Goal: Information Seeking & Learning: Check status

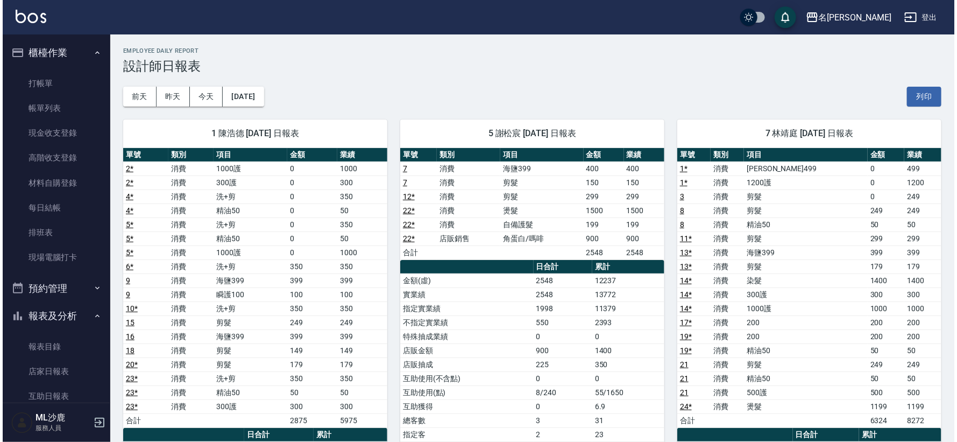
scroll to position [119, 0]
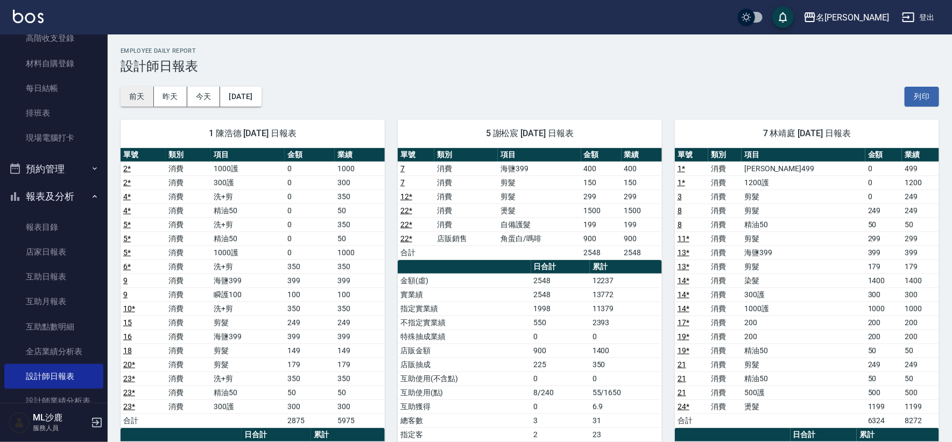
click at [141, 95] on button "前天" at bounding box center [137, 97] width 33 height 20
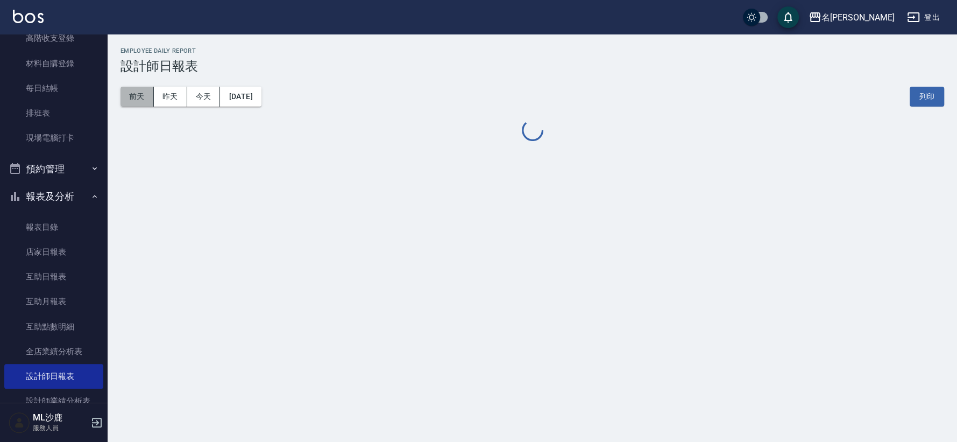
click at [141, 95] on button "前天" at bounding box center [137, 97] width 33 height 20
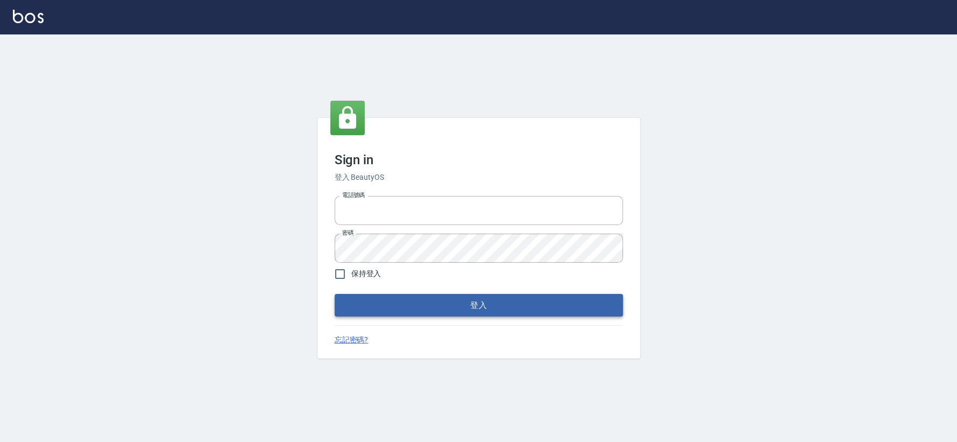
type input "0426653545"
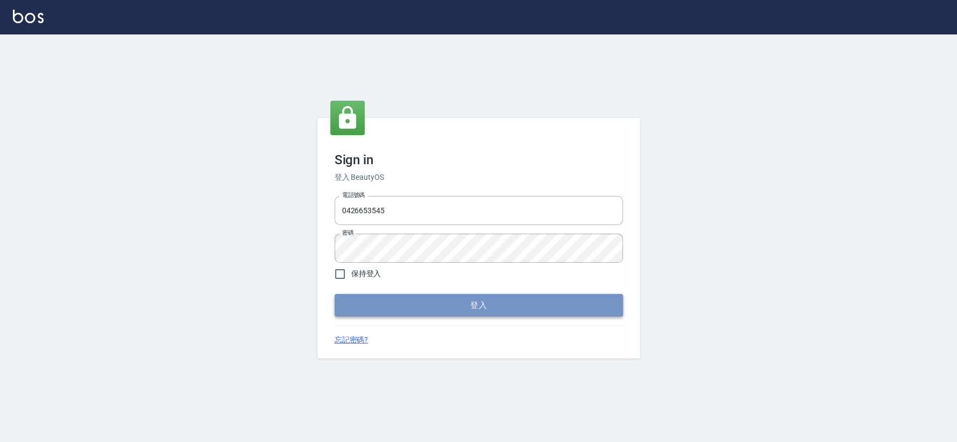
click at [479, 302] on button "登入" at bounding box center [479, 305] width 288 height 23
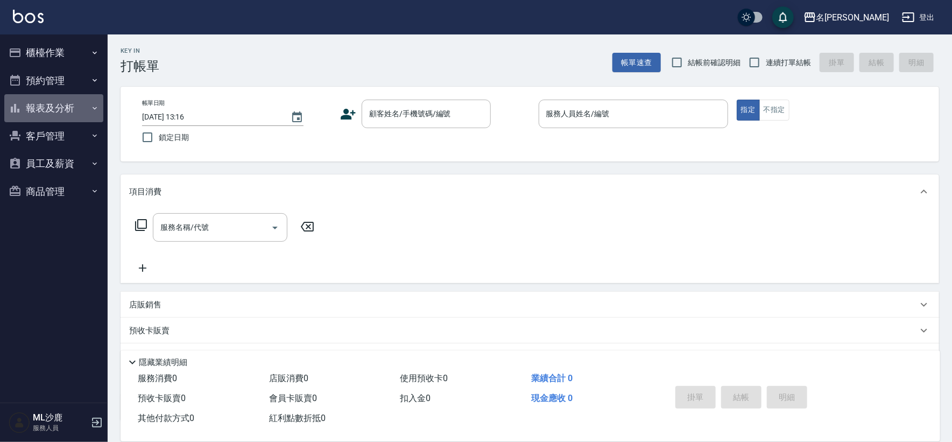
click at [49, 109] on button "報表及分析" at bounding box center [53, 108] width 99 height 28
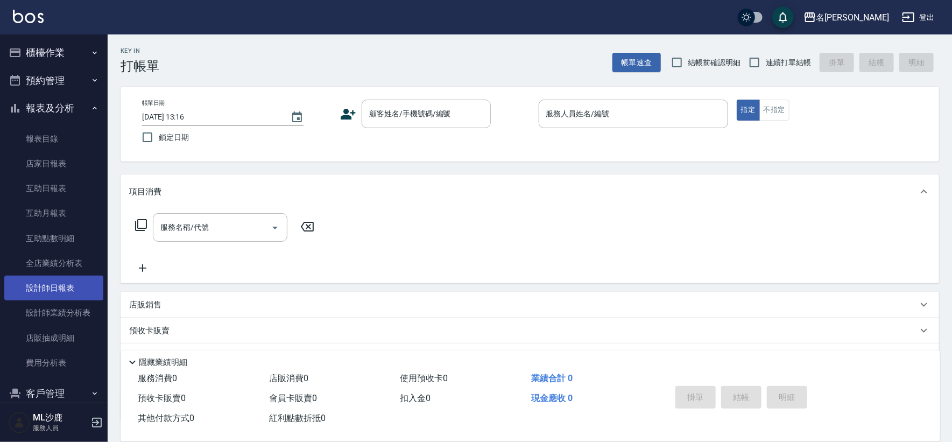
click at [69, 280] on link "設計師日報表" at bounding box center [53, 287] width 99 height 25
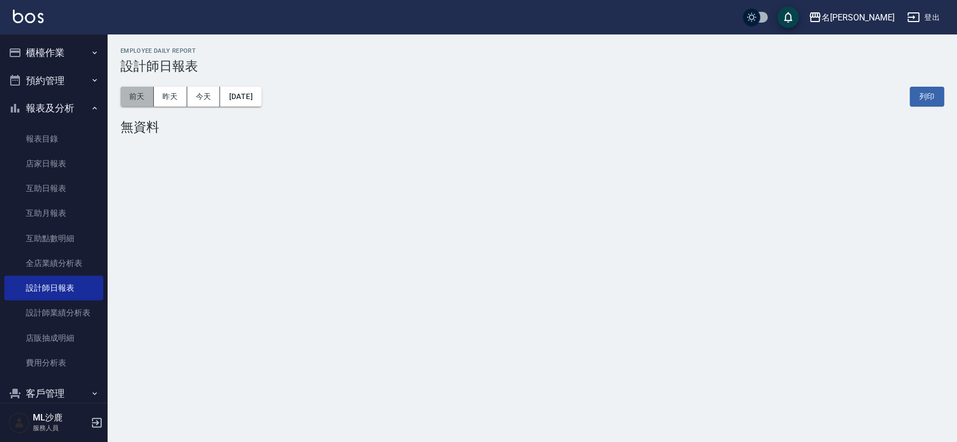
click at [146, 102] on button "前天" at bounding box center [137, 97] width 33 height 20
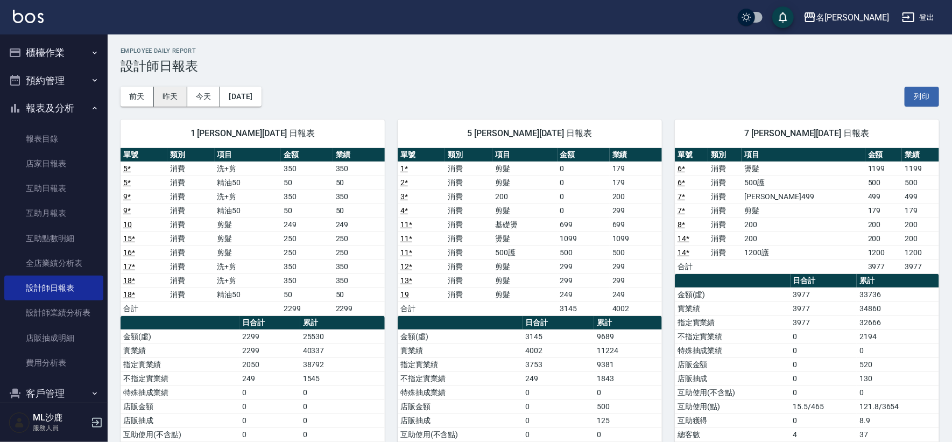
click at [186, 100] on button "昨天" at bounding box center [170, 97] width 33 height 20
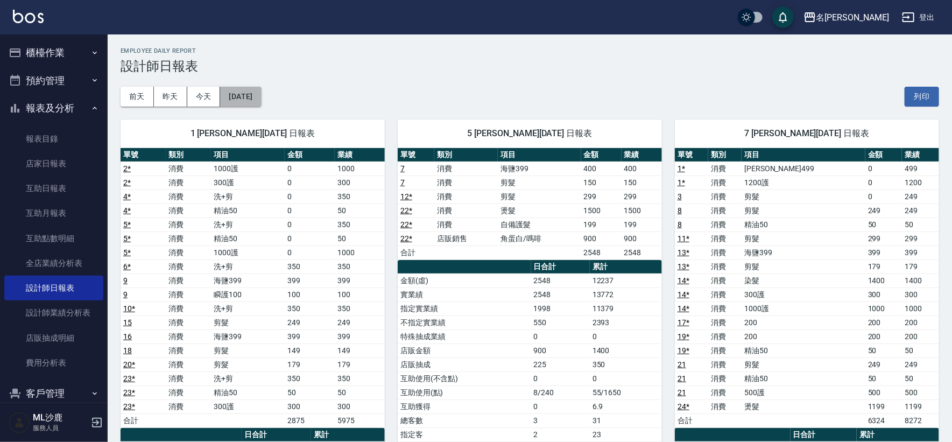
click at [261, 96] on button "[DATE]" at bounding box center [240, 97] width 41 height 20
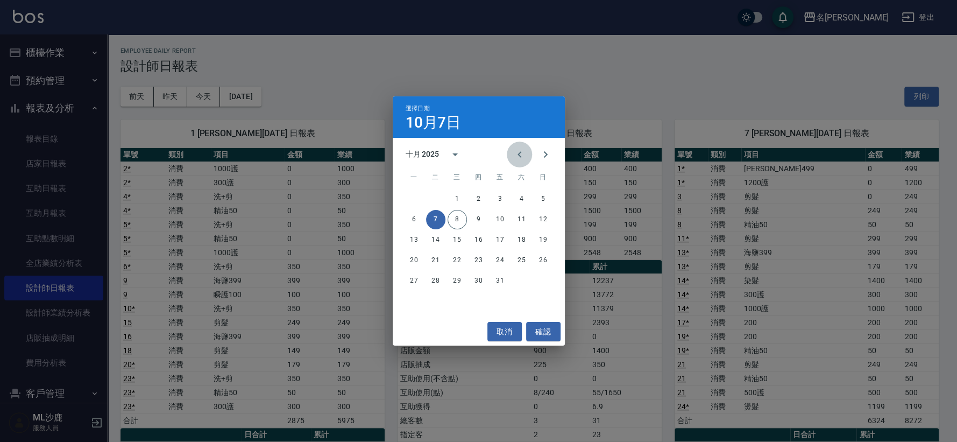
click at [519, 157] on icon "Previous month" at bounding box center [519, 154] width 13 height 13
click at [432, 283] on button "30" at bounding box center [435, 280] width 19 height 19
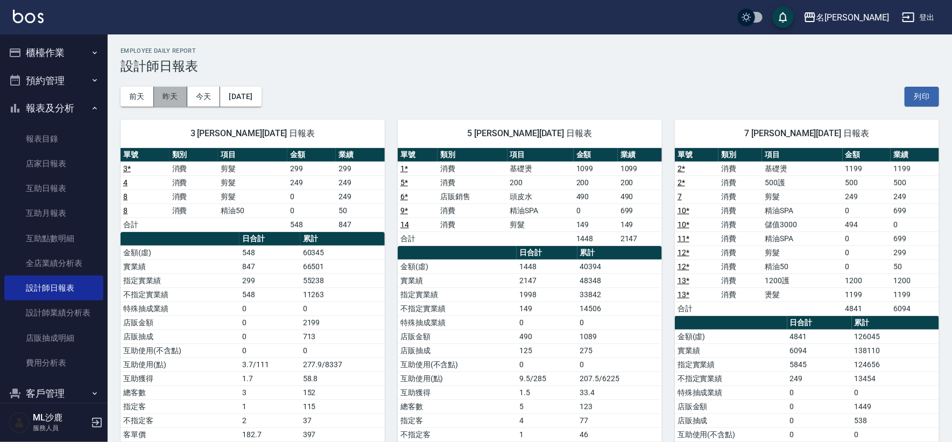
drag, startPoint x: 796, startPoint y: 316, endPoint x: 166, endPoint y: 96, distance: 667.2
click at [166, 96] on button "昨天" at bounding box center [170, 97] width 33 height 20
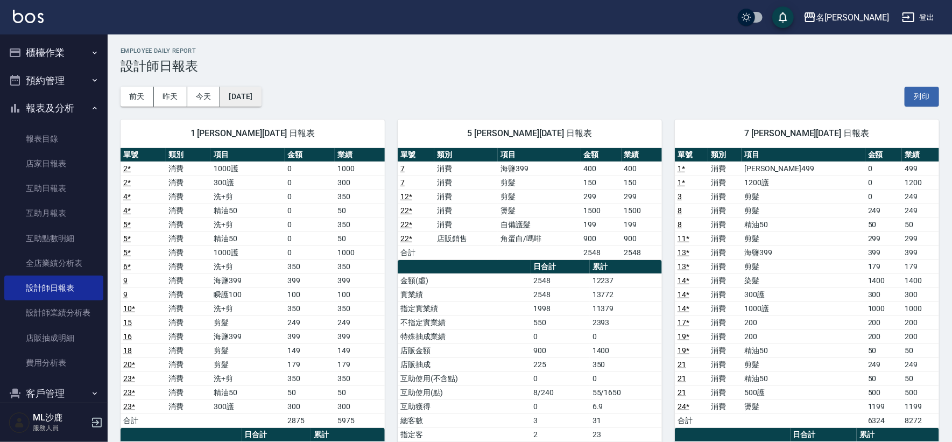
click at [261, 98] on button "[DATE]" at bounding box center [240, 97] width 41 height 20
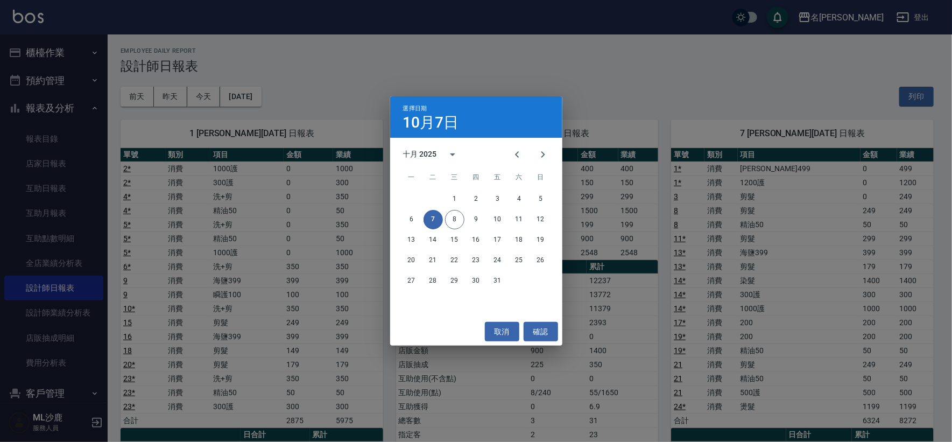
click at [272, 98] on div "選擇日期 10月7日 十月 2025 一 二 三 四 五 六 日 1 2 3 4 5 6 7 8 9 10 11 12 13 14 15 16 17 18 1…" at bounding box center [476, 221] width 952 height 442
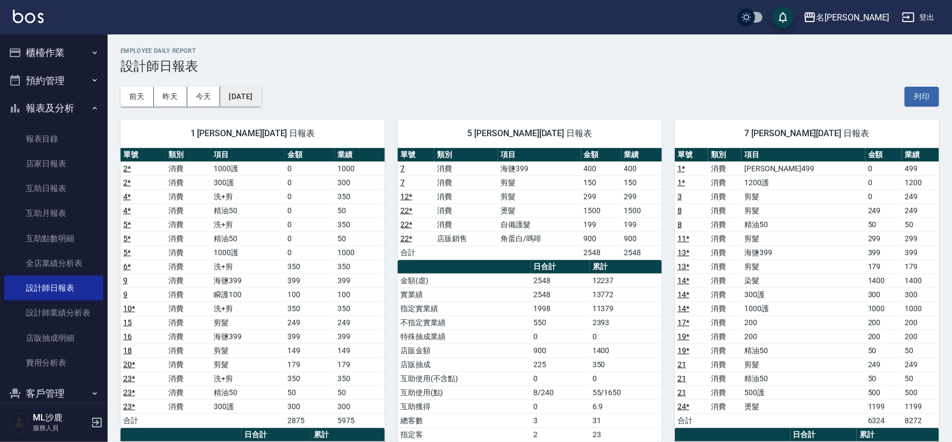
click at [250, 97] on button "[DATE]" at bounding box center [240, 97] width 41 height 20
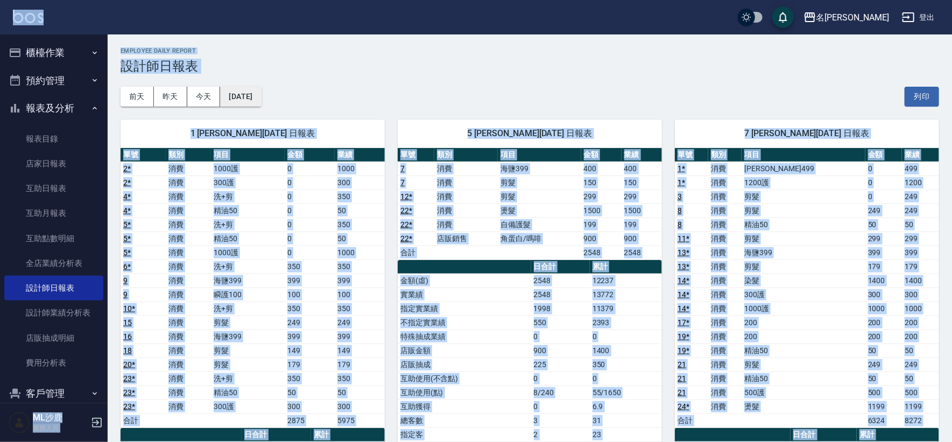
click at [245, 93] on button "[DATE]" at bounding box center [240, 97] width 41 height 20
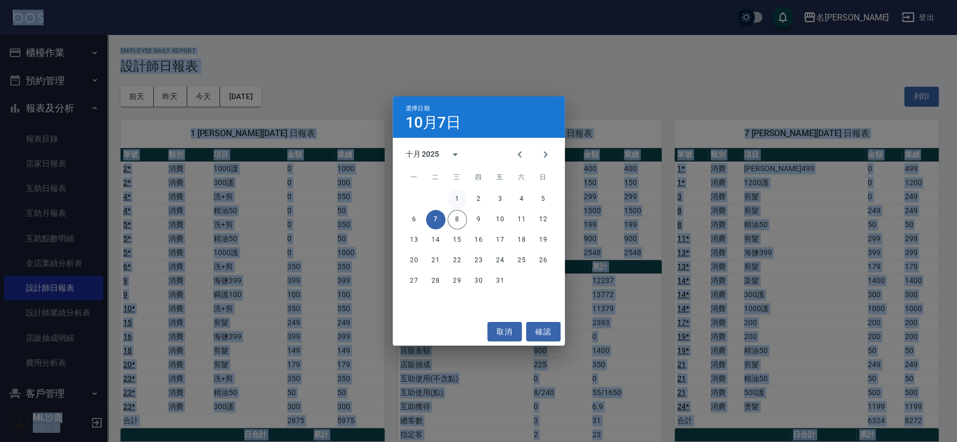
click at [458, 196] on button "1" at bounding box center [457, 198] width 19 height 19
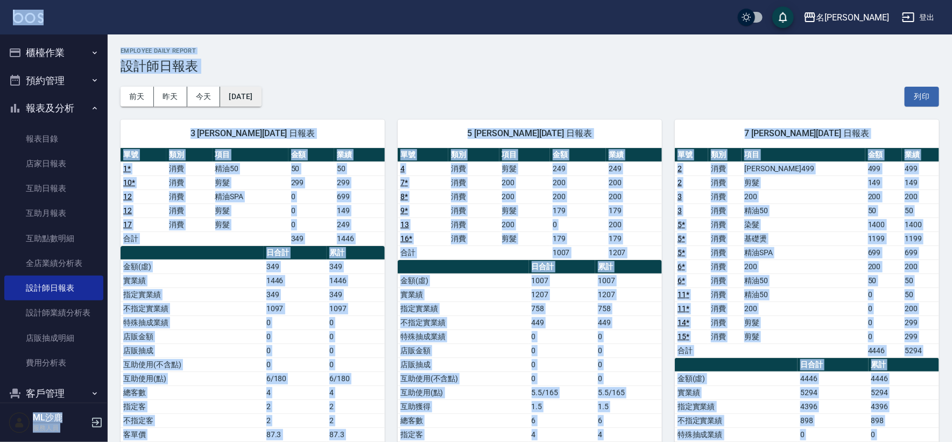
click at [261, 97] on button "2025/10/01" at bounding box center [240, 97] width 41 height 20
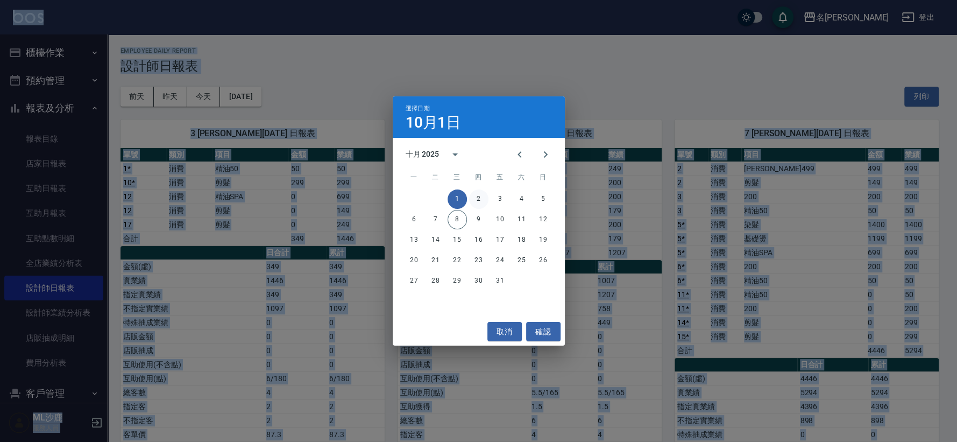
click at [481, 196] on button "2" at bounding box center [478, 198] width 19 height 19
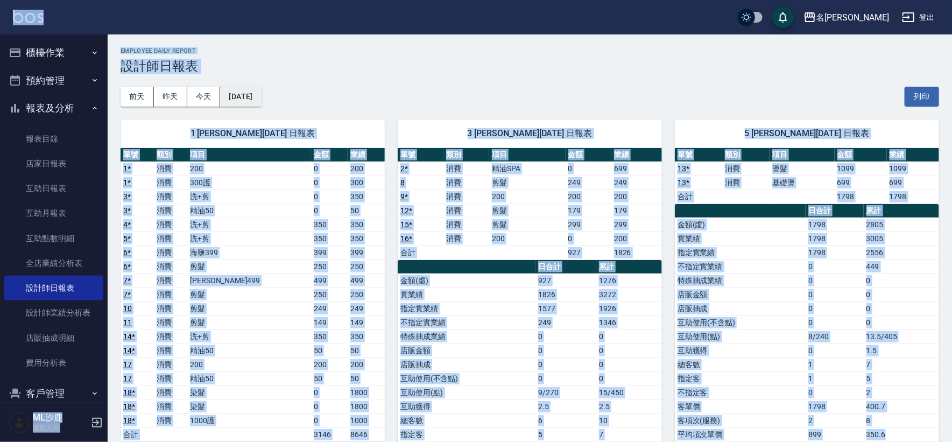
click at [261, 98] on button "2025/10/02" at bounding box center [240, 97] width 41 height 20
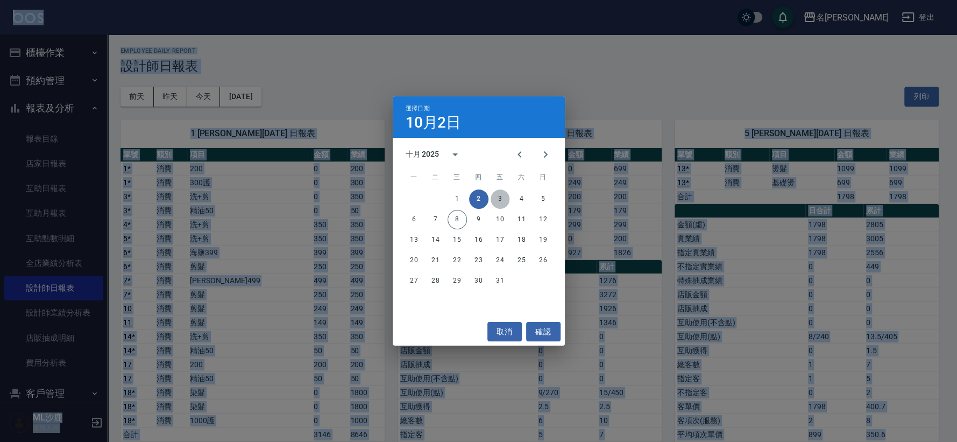
click at [499, 200] on button "3" at bounding box center [500, 198] width 19 height 19
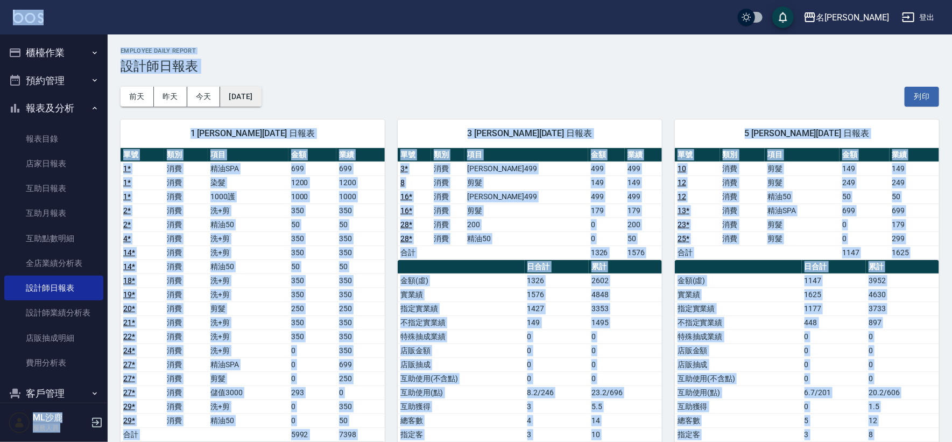
click at [261, 98] on button "2025/10/03" at bounding box center [240, 97] width 41 height 20
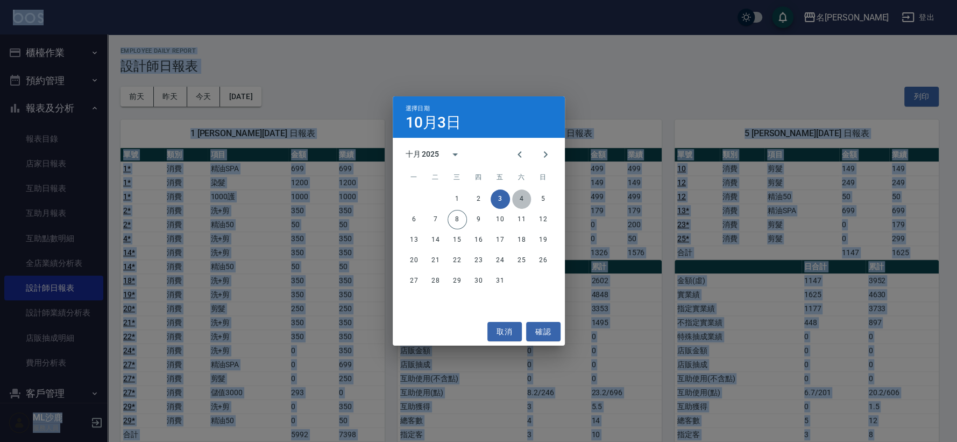
click at [522, 199] on button "4" at bounding box center [521, 198] width 19 height 19
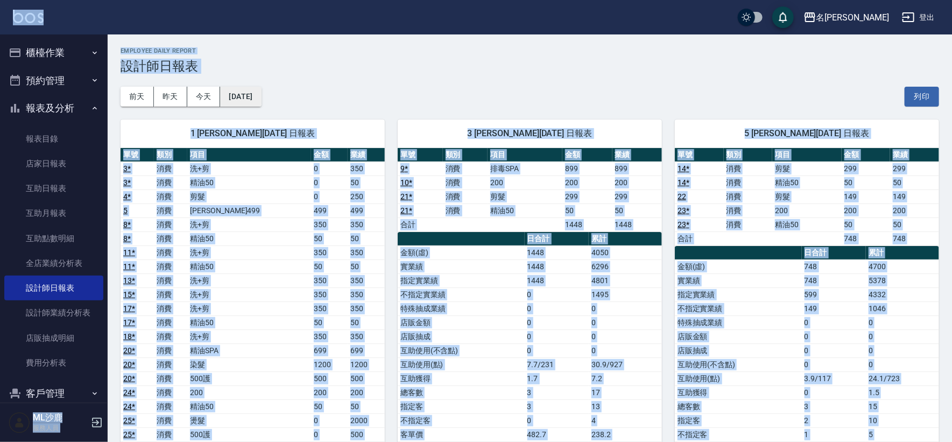
click at [261, 99] on button "2025/10/04" at bounding box center [240, 97] width 41 height 20
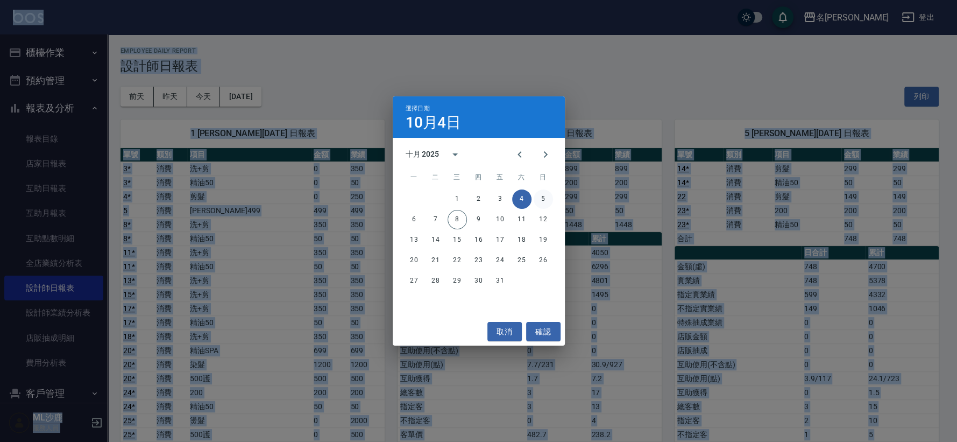
click at [545, 201] on button "5" at bounding box center [543, 198] width 19 height 19
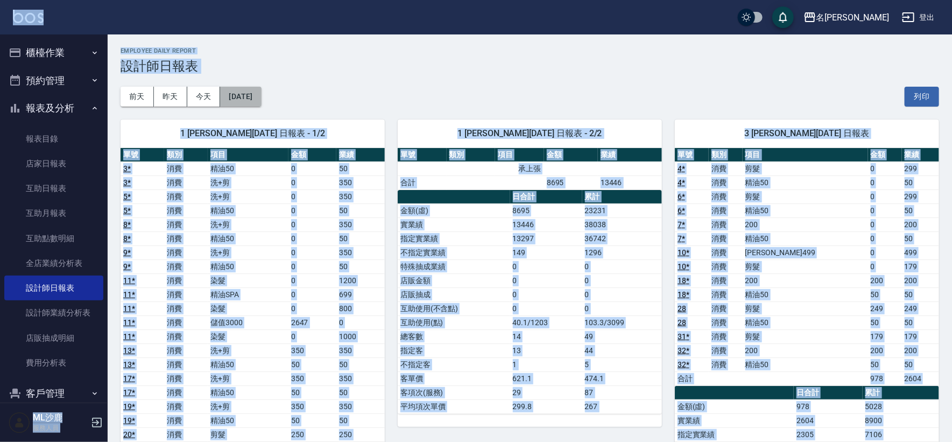
click at [261, 93] on button "2025/10/05" at bounding box center [240, 97] width 41 height 20
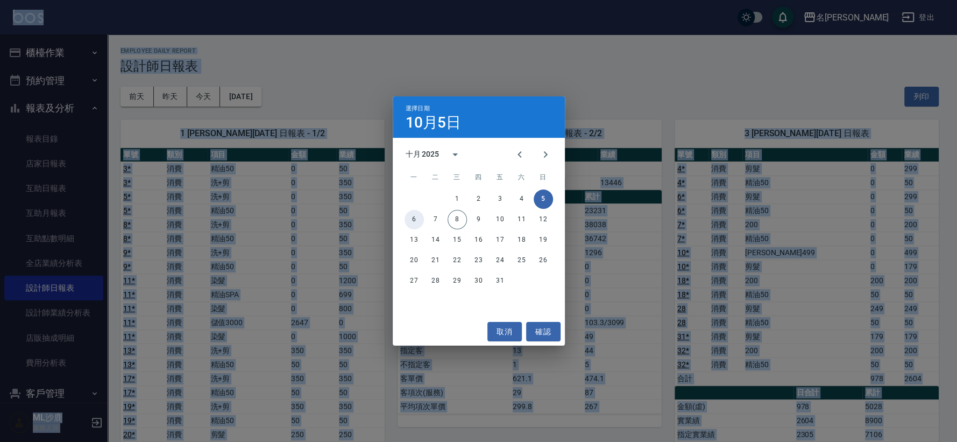
click at [411, 221] on button "6" at bounding box center [414, 219] width 19 height 19
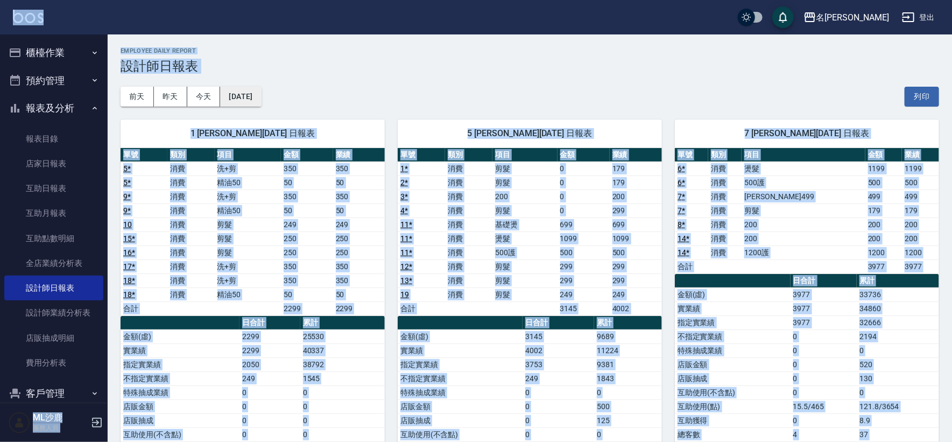
click at [261, 100] on button "[DATE]" at bounding box center [240, 97] width 41 height 20
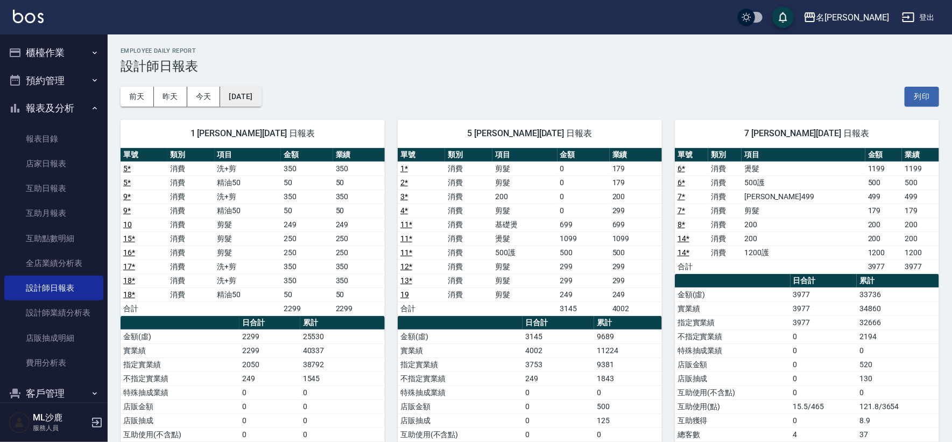
click at [261, 98] on button "[DATE]" at bounding box center [240, 97] width 41 height 20
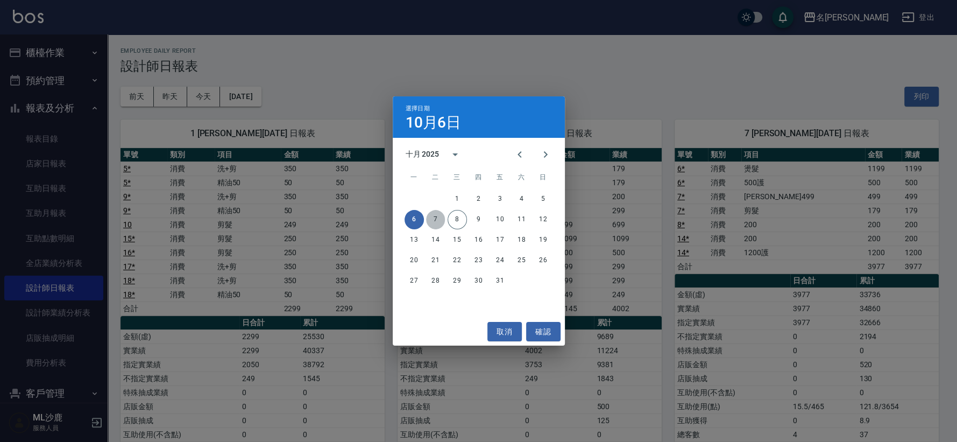
click at [429, 220] on button "7" at bounding box center [435, 219] width 19 height 19
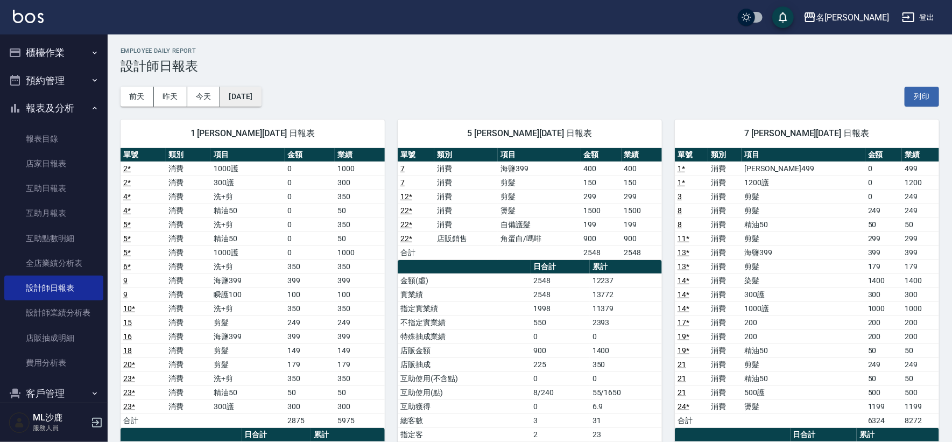
click at [258, 95] on button "[DATE]" at bounding box center [240, 97] width 41 height 20
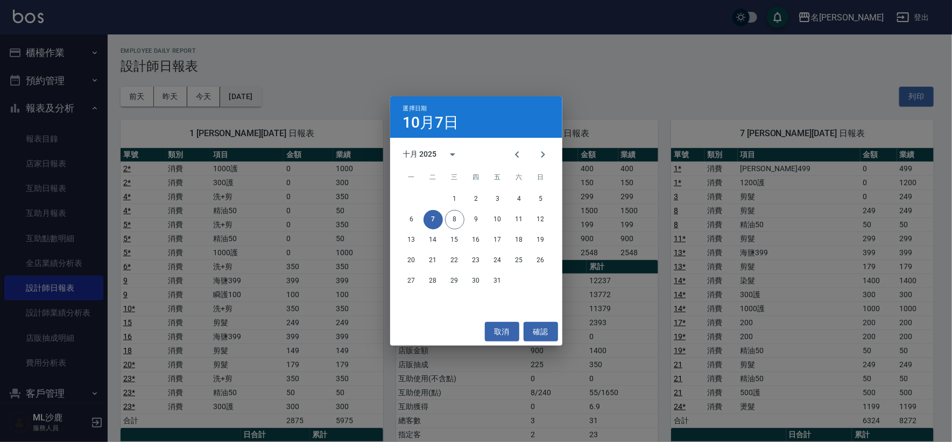
click at [258, 95] on div "選擇日期 10月7日 十月 2025 一 二 三 四 五 六 日 1 2 3 4 5 6 7 8 9 10 11 12 13 14 15 16 17 18 1…" at bounding box center [476, 221] width 952 height 442
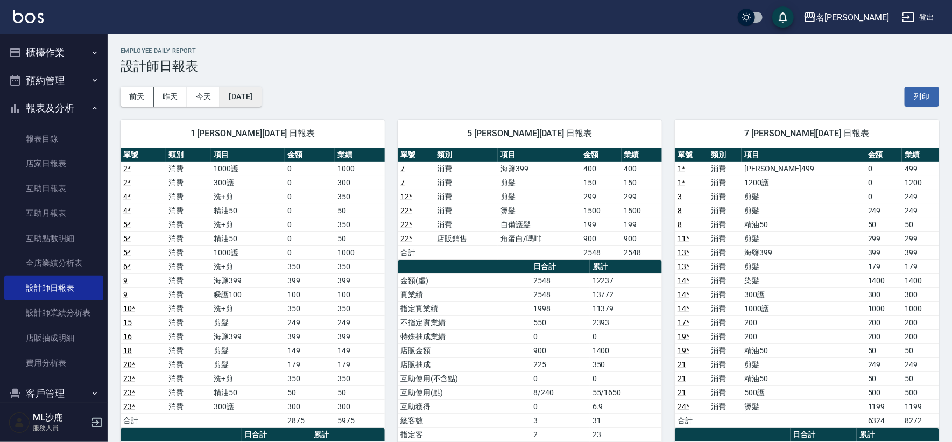
click at [247, 90] on button "[DATE]" at bounding box center [240, 97] width 41 height 20
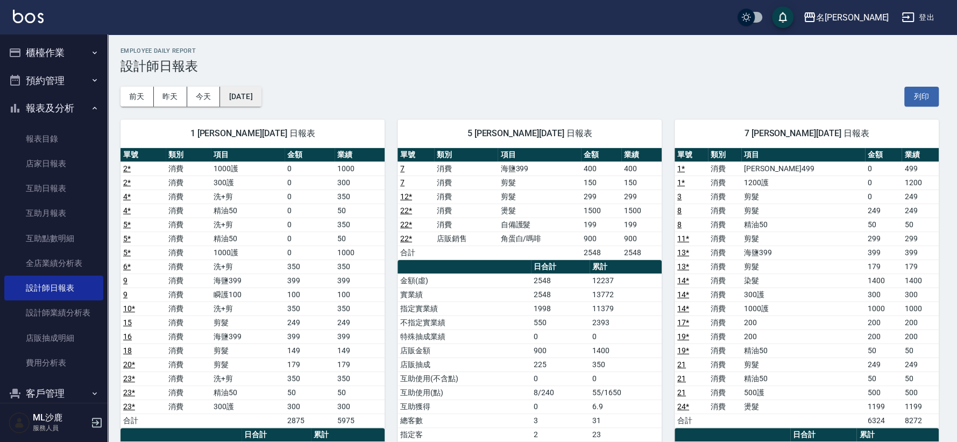
click at [247, 90] on div "選擇日期 10月7日 十月 2025 一 二 三 四 五 六 日 1 2 3 4 5 6 7 8 9 10 11 12 13 14 15 16 17 18 1…" at bounding box center [478, 221] width 957 height 442
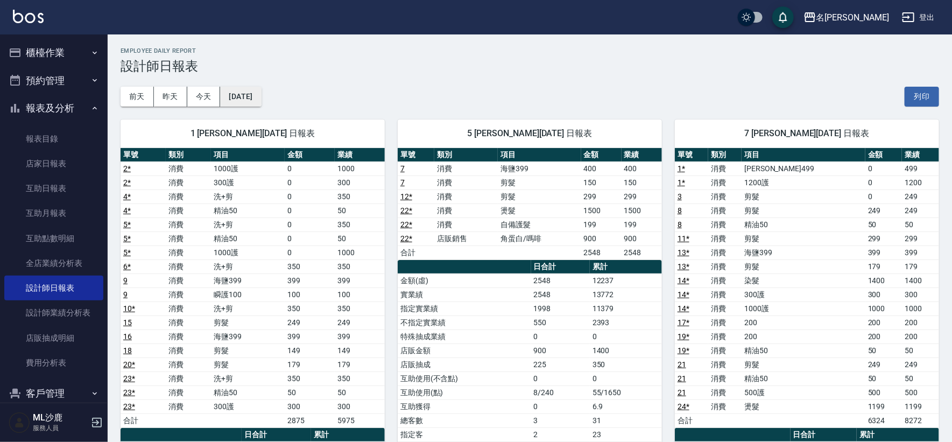
click at [261, 100] on button "[DATE]" at bounding box center [240, 97] width 41 height 20
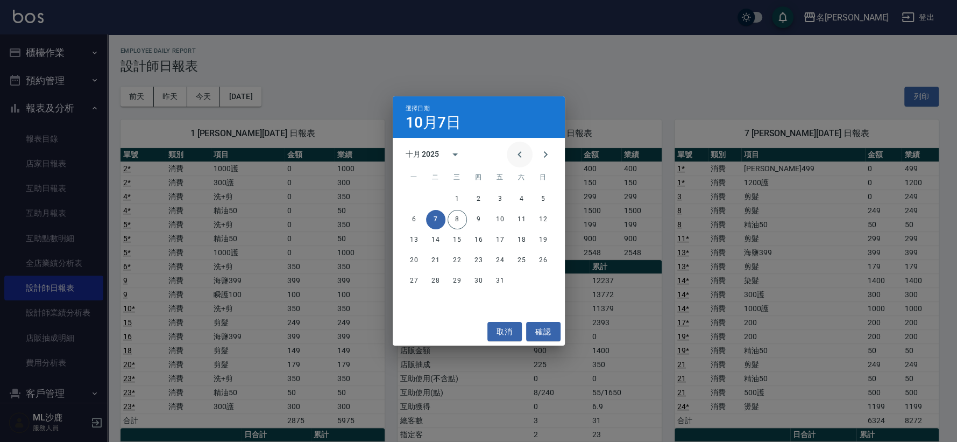
click at [516, 153] on icon "Previous month" at bounding box center [519, 154] width 13 height 13
click at [546, 156] on icon "Next month" at bounding box center [545, 154] width 13 height 13
click at [435, 283] on button "30" at bounding box center [435, 280] width 19 height 19
click at [435, 283] on div "名留沙鹿 2025-10-07 設計師日報表 列印時間： 2025-10-08-13:38 Employee Daily Report 設計師日報表 前天 昨…" at bounding box center [476, 345] width 952 height 691
